Goal: Task Accomplishment & Management: Complete application form

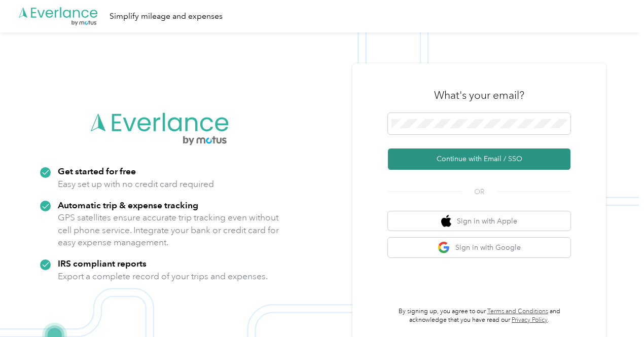
click at [460, 154] on button "Continue with Email / SSO" at bounding box center [479, 158] width 182 height 21
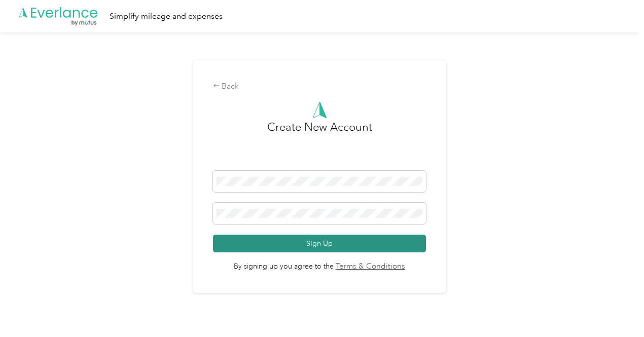
click at [289, 244] on button "Sign Up" at bounding box center [319, 244] width 213 height 18
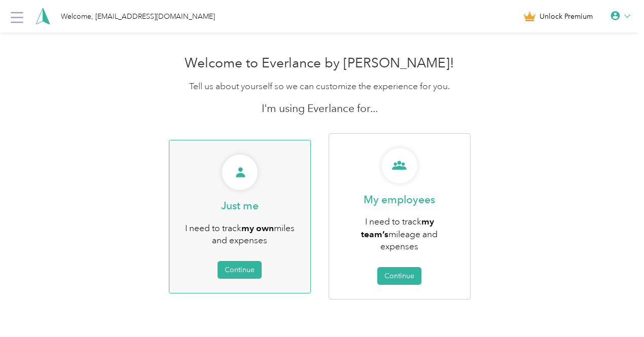
click at [273, 202] on div "Just me I need to track my own miles and expenses Continue" at bounding box center [240, 217] width 142 height 154
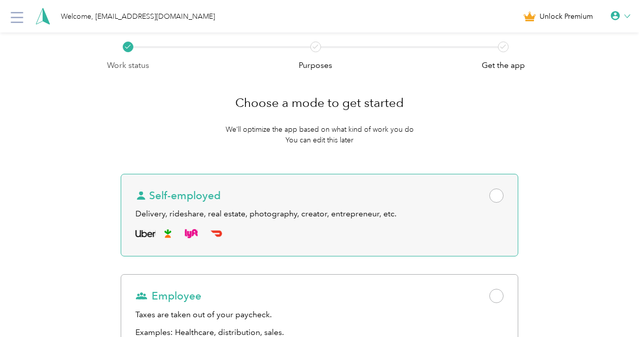
click at [385, 204] on div "Self-employed Delivery, rideshare, real estate, photography, creator, entrepren…" at bounding box center [319, 215] width 397 height 83
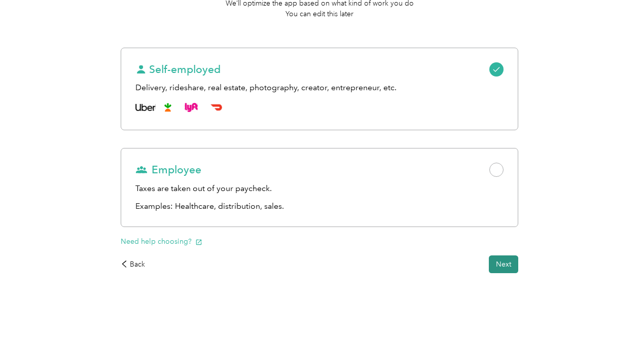
click at [489, 268] on button "Next" at bounding box center [503, 264] width 29 height 18
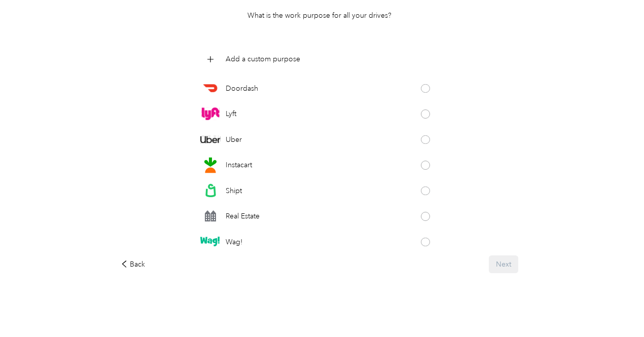
scroll to position [114, 0]
click at [348, 189] on div "Shipt" at bounding box center [319, 190] width 238 height 20
click at [489, 262] on button "Next" at bounding box center [503, 264] width 29 height 18
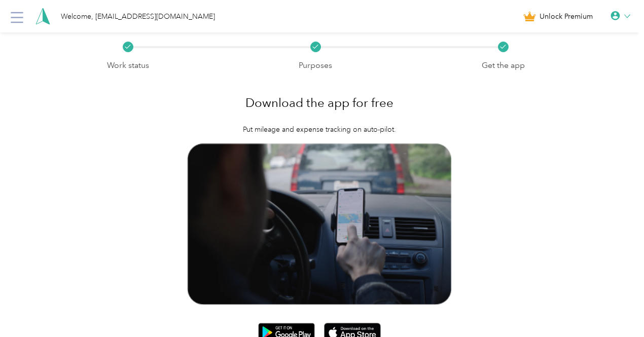
scroll to position [36, 0]
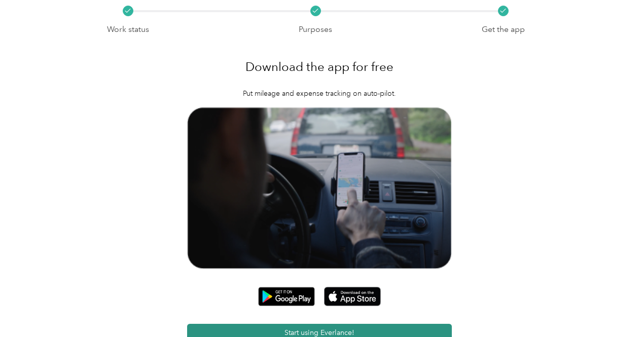
click at [329, 324] on button "Start using Everlance!" at bounding box center [319, 333] width 265 height 18
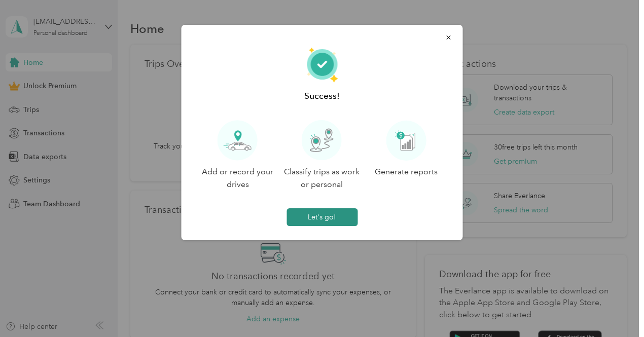
click at [323, 222] on button "Let's go!" at bounding box center [321, 217] width 71 height 18
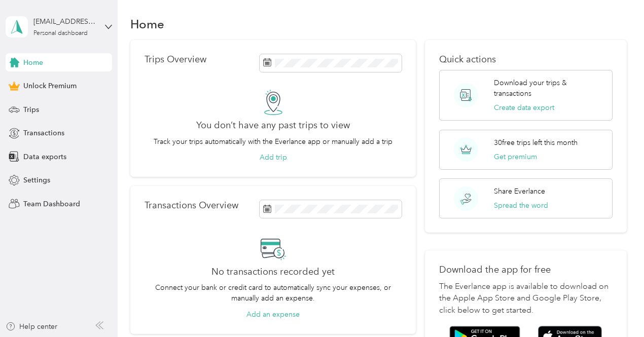
scroll to position [4, 0]
drag, startPoint x: 113, startPoint y: 35, endPoint x: 114, endPoint y: 24, distance: 10.7
click at [114, 24] on aside "[EMAIL_ADDRESS][DOMAIN_NAME] Personal dashboard Home Unlock Premium Trips Trans…" at bounding box center [59, 168] width 118 height 337
click at [107, 20] on div "[EMAIL_ADDRESS][DOMAIN_NAME] Personal dashboard" at bounding box center [59, 26] width 106 height 35
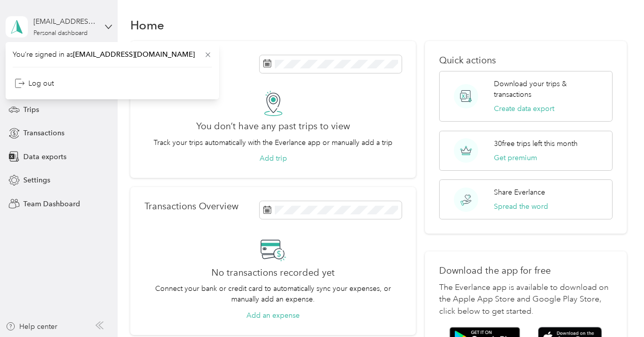
click at [107, 20] on div "[EMAIL_ADDRESS][DOMAIN_NAME] Personal dashboard" at bounding box center [59, 26] width 106 height 35
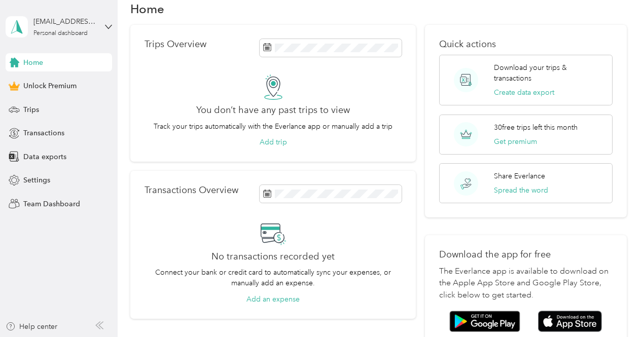
scroll to position [8, 0]
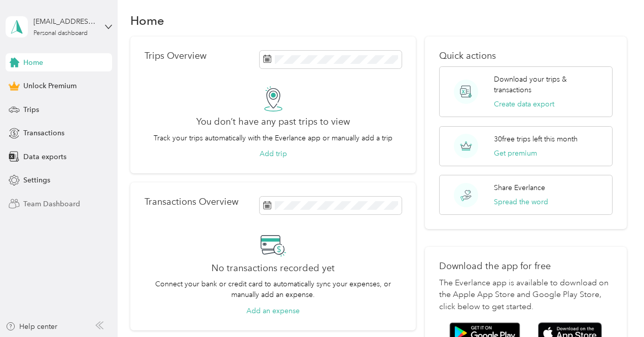
click at [65, 206] on span "Team Dashboard" at bounding box center [51, 204] width 57 height 11
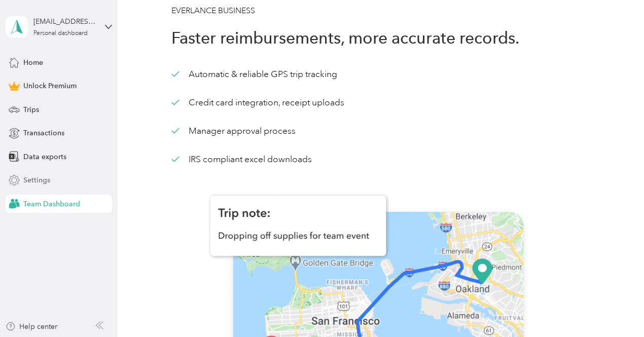
click at [42, 174] on div "Settings" at bounding box center [59, 180] width 106 height 18
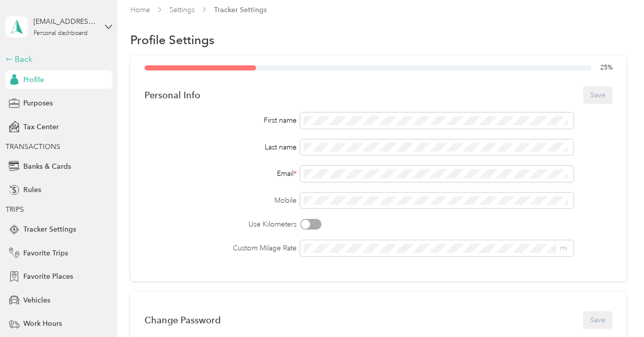
click at [25, 61] on div "Back" at bounding box center [56, 59] width 101 height 12
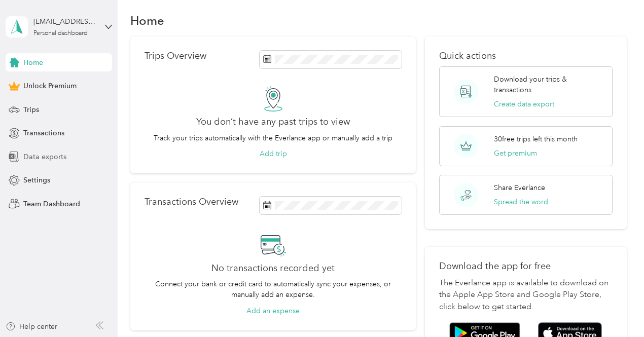
click at [62, 155] on span "Data exports" at bounding box center [44, 157] width 43 height 11
